Goal: Task Accomplishment & Management: Manage account settings

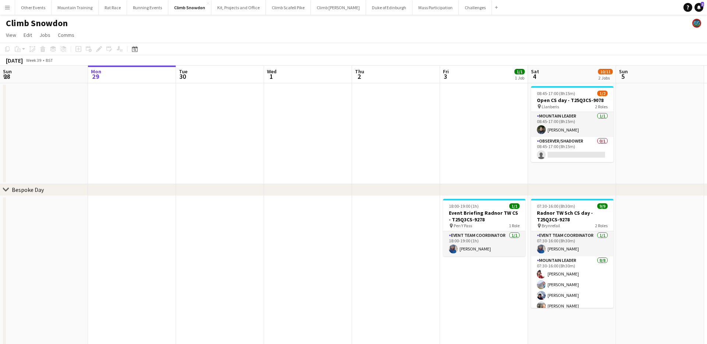
click at [4, 5] on app-icon "Menu" at bounding box center [7, 7] width 6 height 6
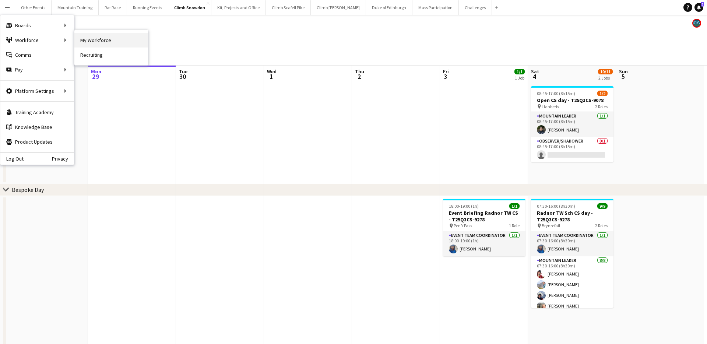
click at [96, 40] on link "My Workforce" at bounding box center [111, 40] width 74 height 15
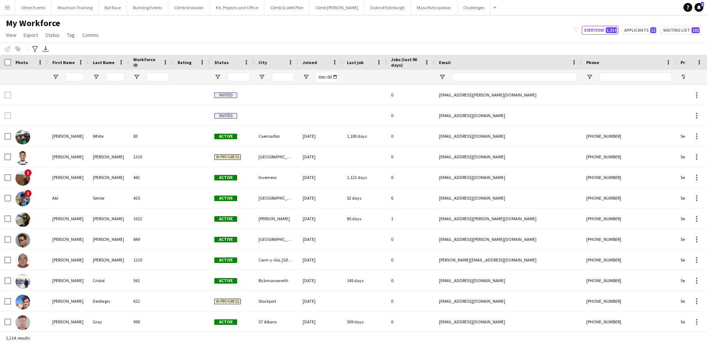
type input "****"
type input "**********"
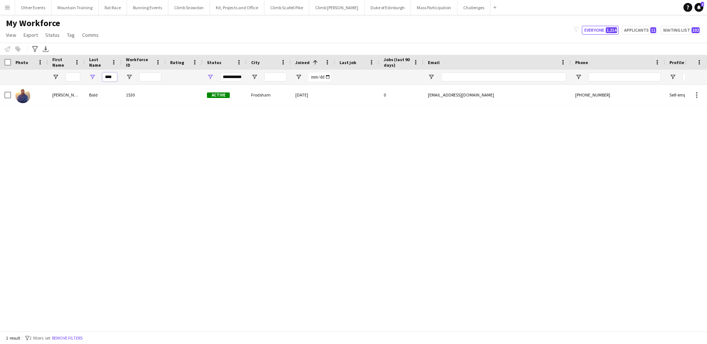
click at [106, 74] on input "****" at bounding box center [109, 77] width 15 height 9
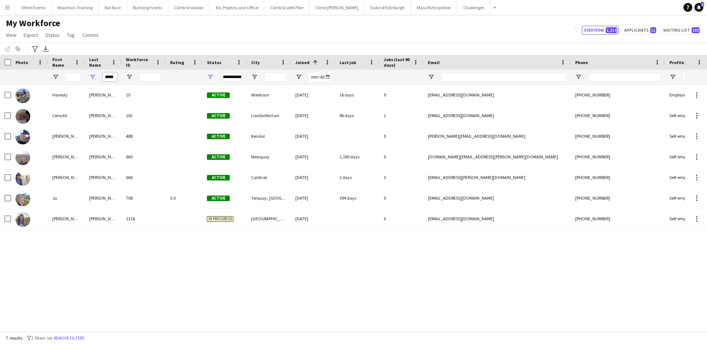
type input "*****"
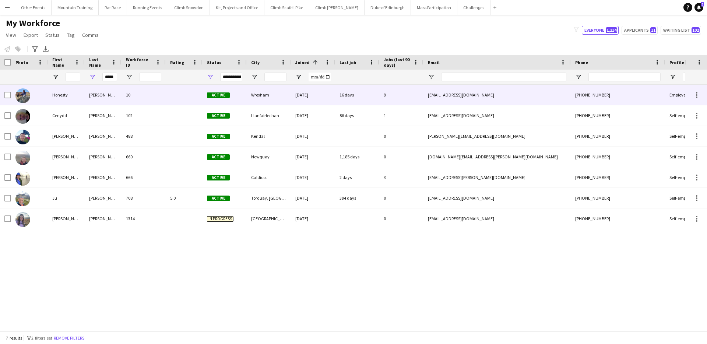
click at [90, 94] on div "[PERSON_NAME]" at bounding box center [103, 95] width 37 height 20
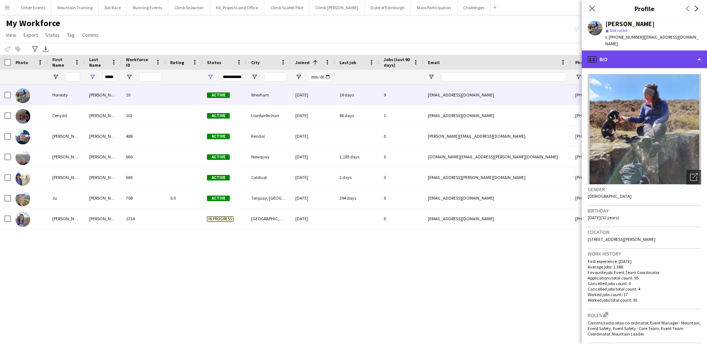
click at [643, 50] on div "profile Bio" at bounding box center [644, 59] width 125 height 18
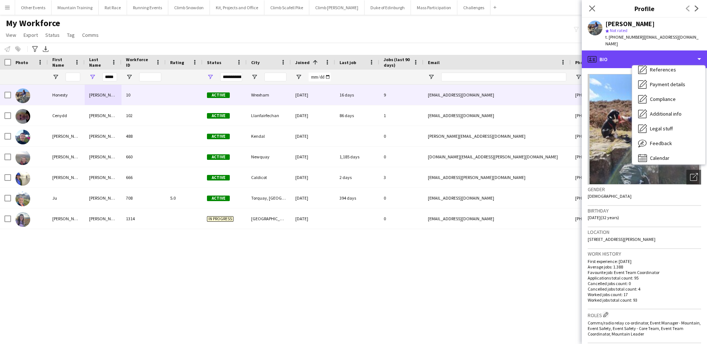
scroll to position [84, 0]
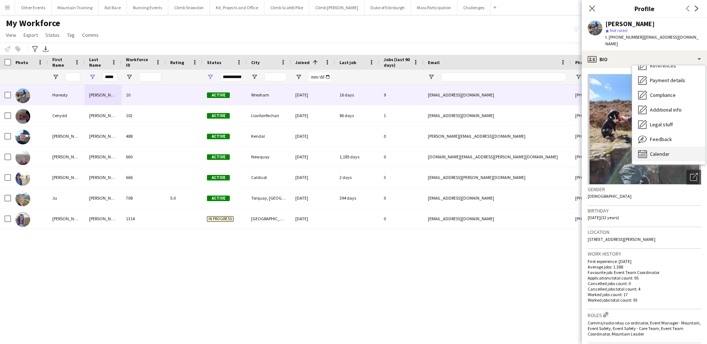
click at [673, 147] on div "Calendar Calendar" at bounding box center [669, 154] width 73 height 15
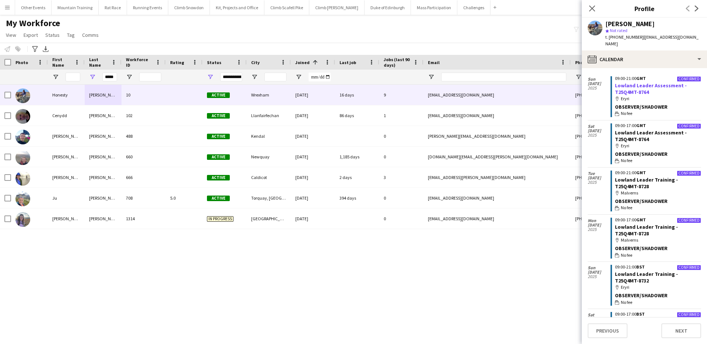
scroll to position [116, 0]
click at [649, 223] on link "Lowland Leader Training - T25Q4MT-8728" at bounding box center [646, 229] width 63 height 13
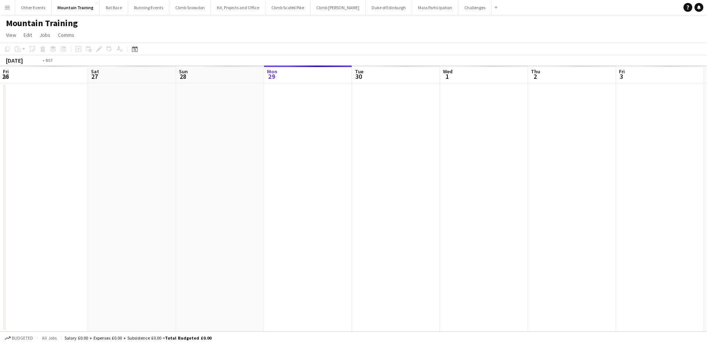
scroll to position [0, 253]
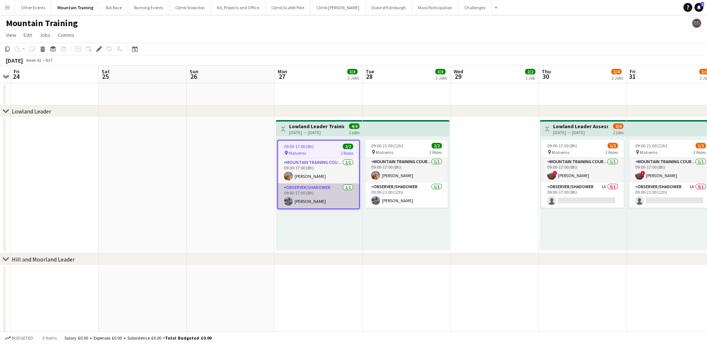
click at [328, 206] on app-card-role "Observer/Shadower 1/1 09:00-17:00 (8h) Honesty Lewis" at bounding box center [318, 195] width 81 height 25
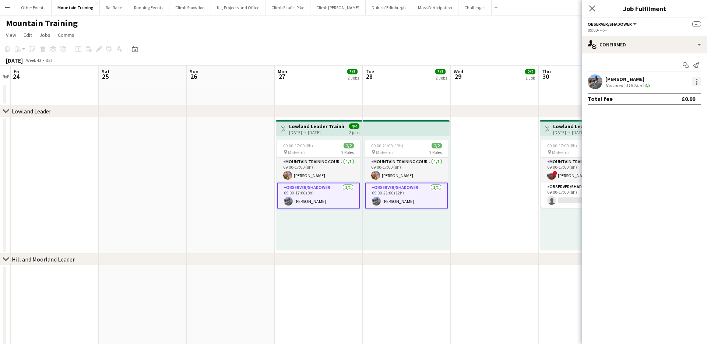
click at [694, 80] on div at bounding box center [697, 81] width 9 height 9
click at [670, 150] on span "Remove" at bounding box center [661, 148] width 22 height 6
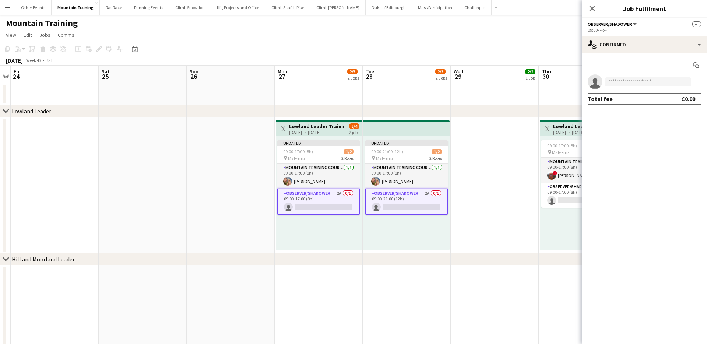
click at [508, 39] on app-page-menu "View Day view expanded Day view collapsed Month view Date picker Jump to today …" at bounding box center [353, 36] width 707 height 14
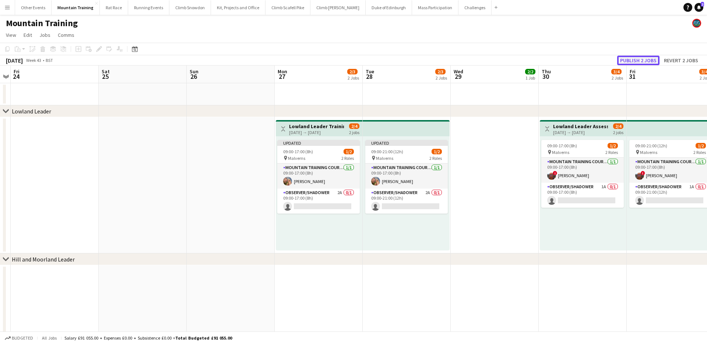
click at [633, 60] on button "Publish 2 jobs" at bounding box center [638, 61] width 42 height 10
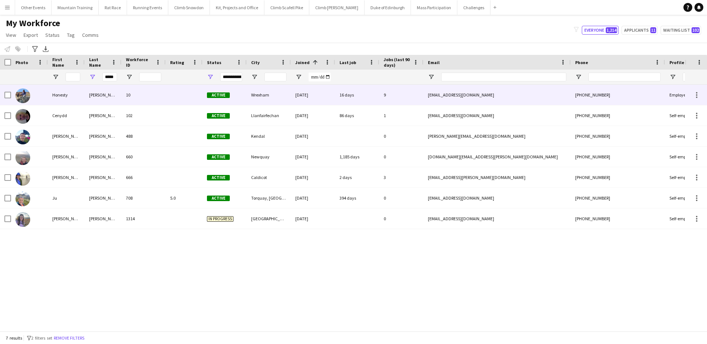
click at [79, 97] on div "Honesty" at bounding box center [66, 95] width 37 height 20
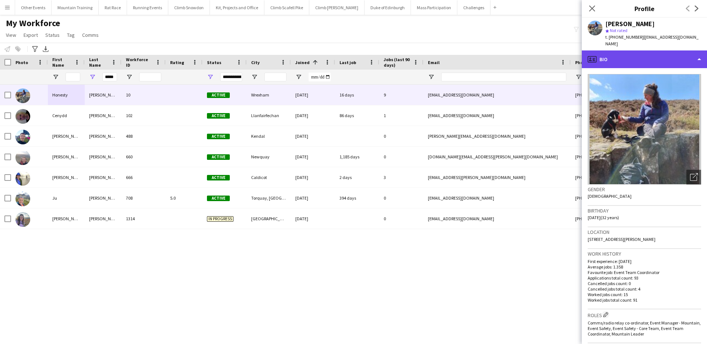
click at [665, 59] on div "profile Bio" at bounding box center [644, 59] width 125 height 18
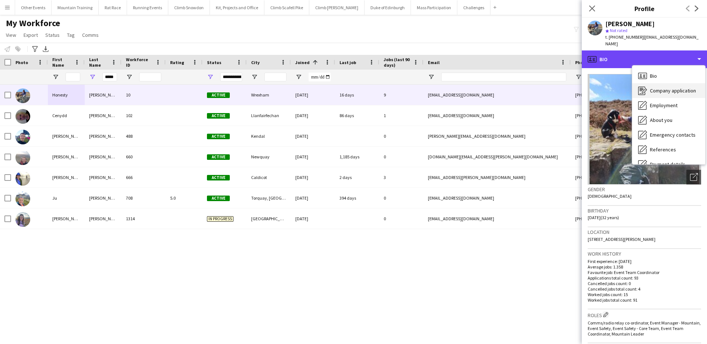
scroll to position [84, 0]
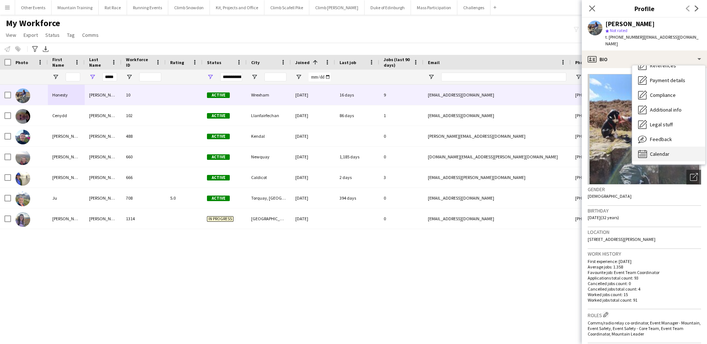
click at [664, 151] on span "Calendar" at bounding box center [660, 154] width 20 height 7
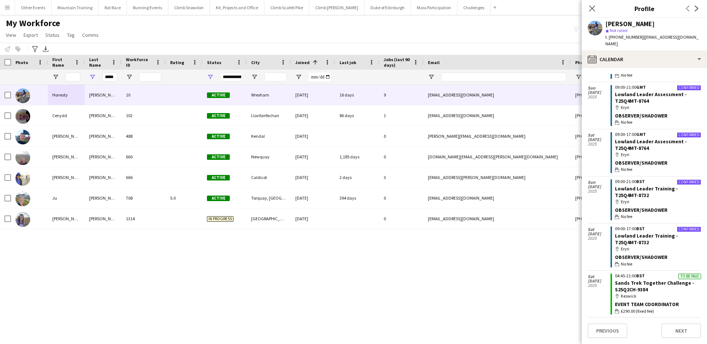
scroll to position [111, 0]
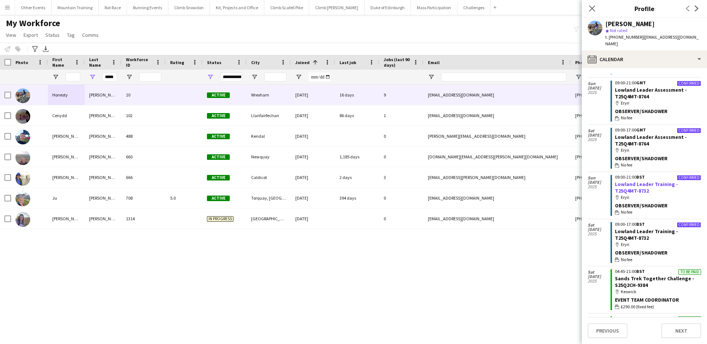
click at [643, 181] on link "Lowland Leader Training - T25Q4MT-8732" at bounding box center [646, 187] width 63 height 13
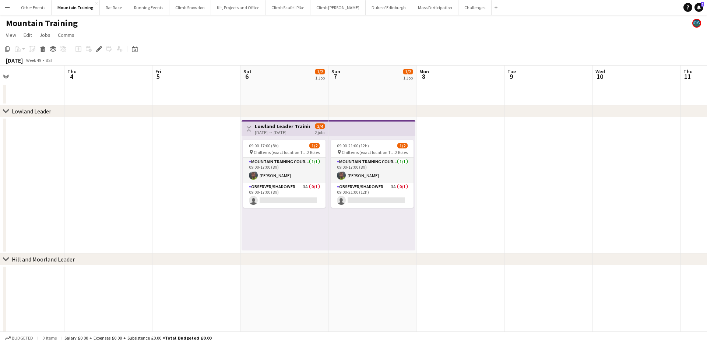
scroll to position [0, 197]
click at [22, 11] on button "Other Events Close" at bounding box center [33, 7] width 36 height 14
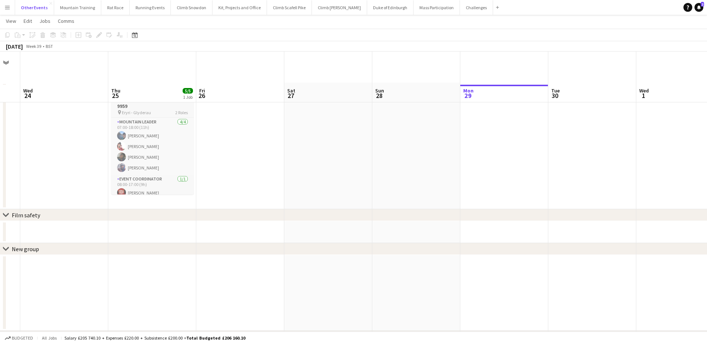
scroll to position [33, 0]
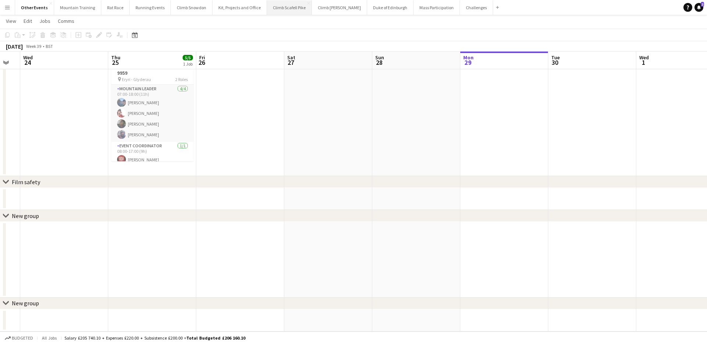
click at [288, 8] on button "Climb Scafell Pike Close" at bounding box center [289, 7] width 45 height 14
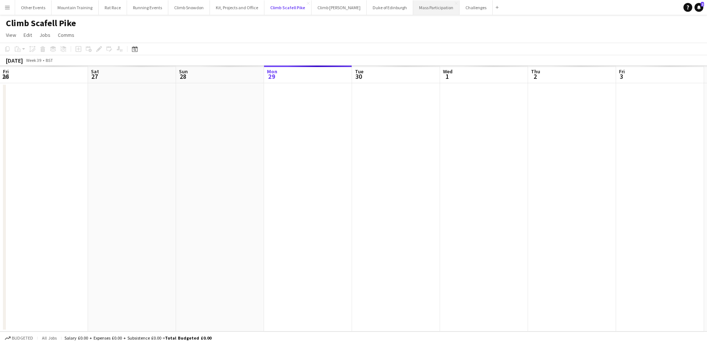
scroll to position [0, 176]
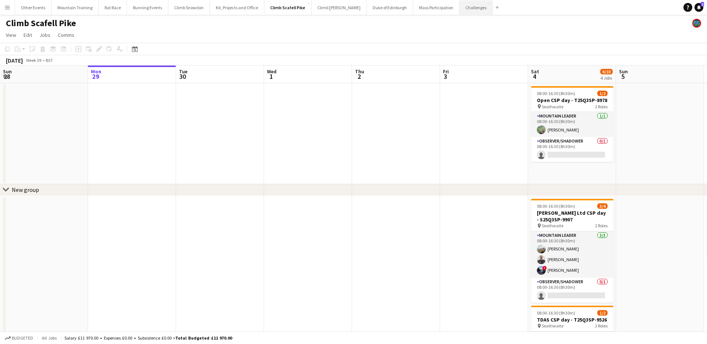
click at [460, 5] on button "Challenges Close" at bounding box center [476, 7] width 33 height 14
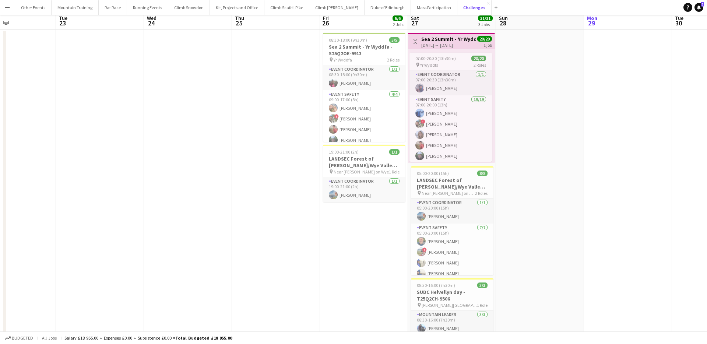
scroll to position [127, 0]
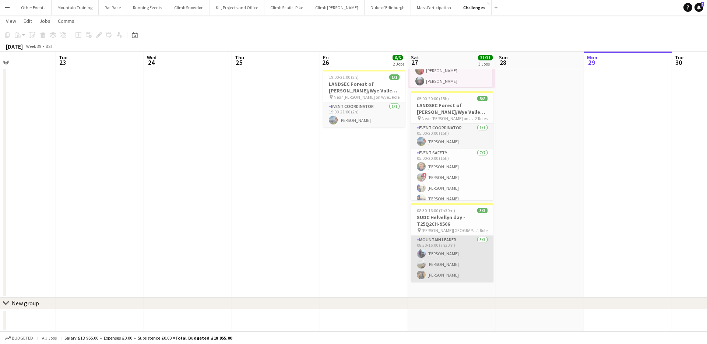
click at [456, 258] on app-card-role "Mountain Leader 3/3 08:30-16:00 (7h30m) Michelle Martin Thomas Stevenson Amy Wr…" at bounding box center [452, 259] width 83 height 46
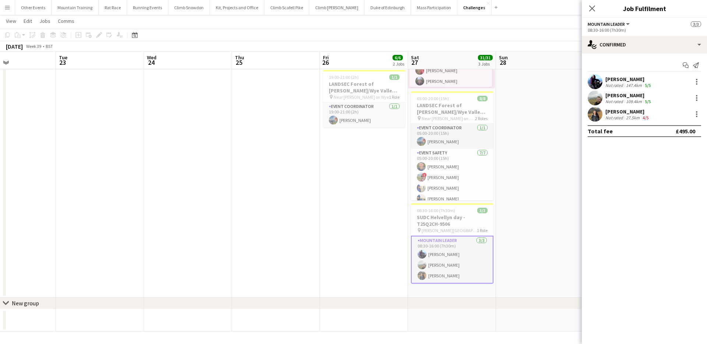
click at [644, 78] on div "Michelle Martin" at bounding box center [629, 79] width 47 height 7
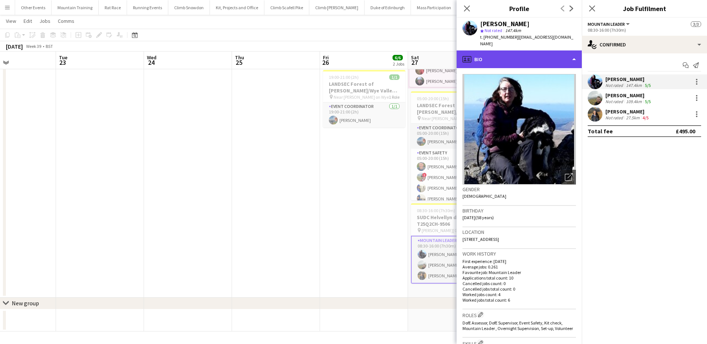
click at [549, 54] on div "profile Bio" at bounding box center [519, 59] width 125 height 18
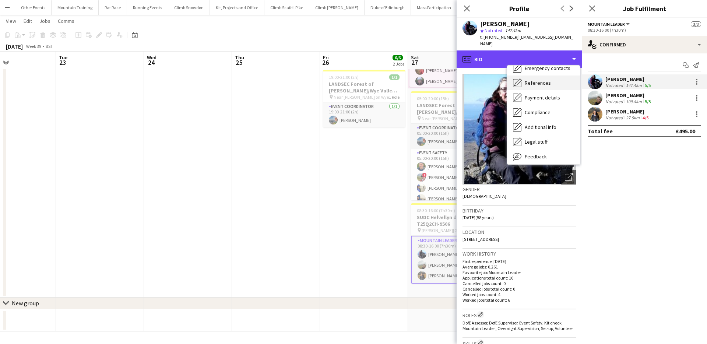
scroll to position [84, 0]
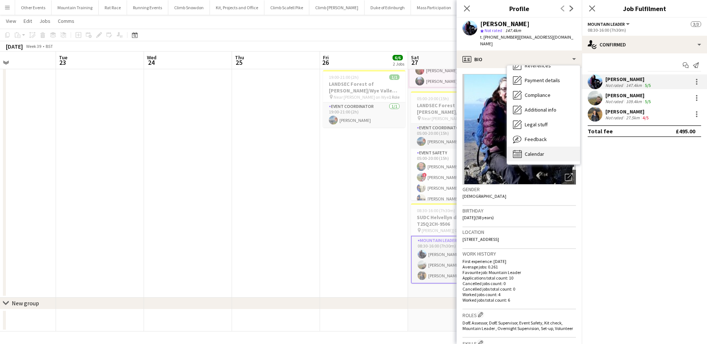
click at [547, 147] on div "Calendar Calendar" at bounding box center [543, 154] width 73 height 15
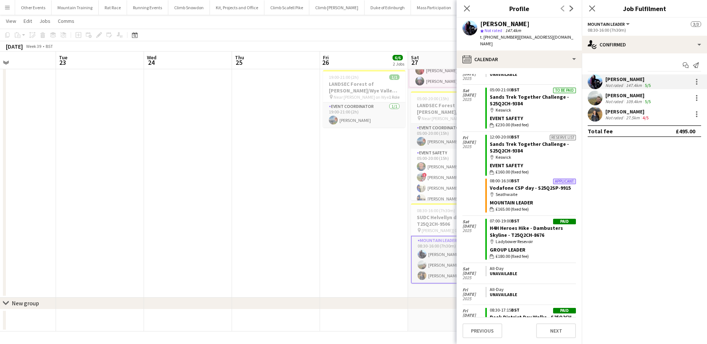
scroll to position [330, 0]
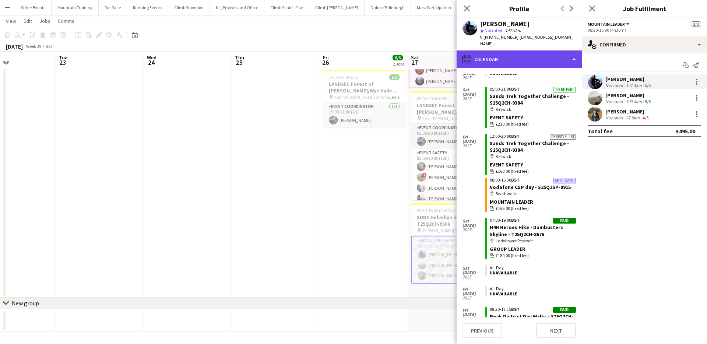
click at [555, 50] on div "calendar-full Calendar" at bounding box center [519, 59] width 125 height 18
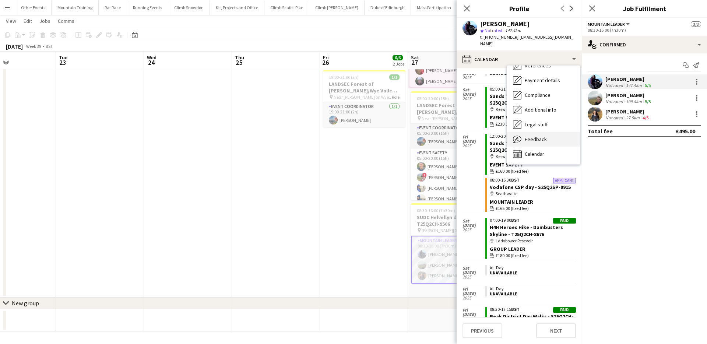
click at [539, 132] on div "Feedback Feedback" at bounding box center [543, 139] width 73 height 15
